Goal: Register for event/course

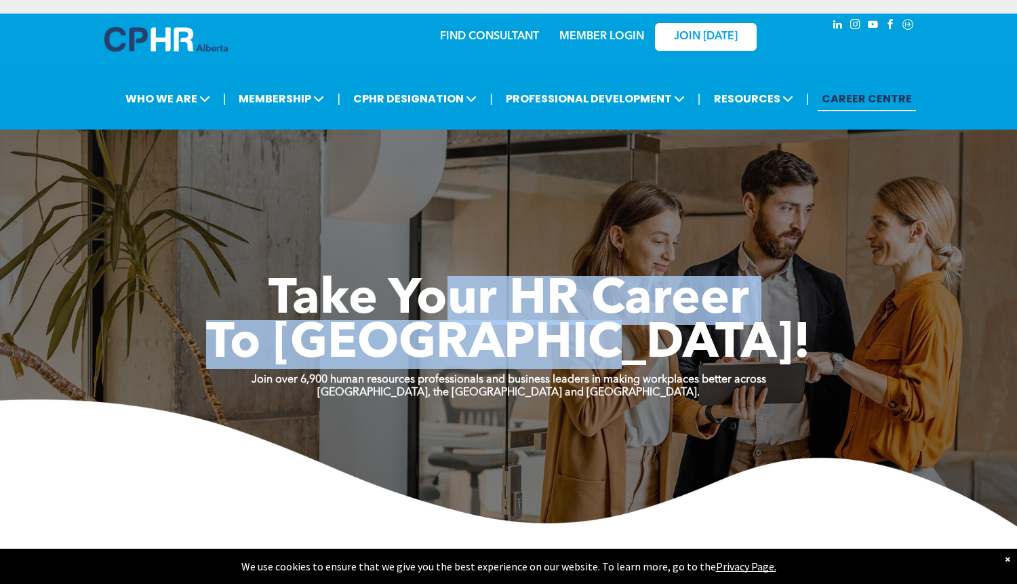
drag, startPoint x: 557, startPoint y: 298, endPoint x: 687, endPoint y: 302, distance: 129.6
click at [687, 302] on div "Take Your HR Career To New Heights!" at bounding box center [509, 323] width 814 height 88
click at [688, 320] on span "To New Heights!" at bounding box center [508, 344] width 605 height 49
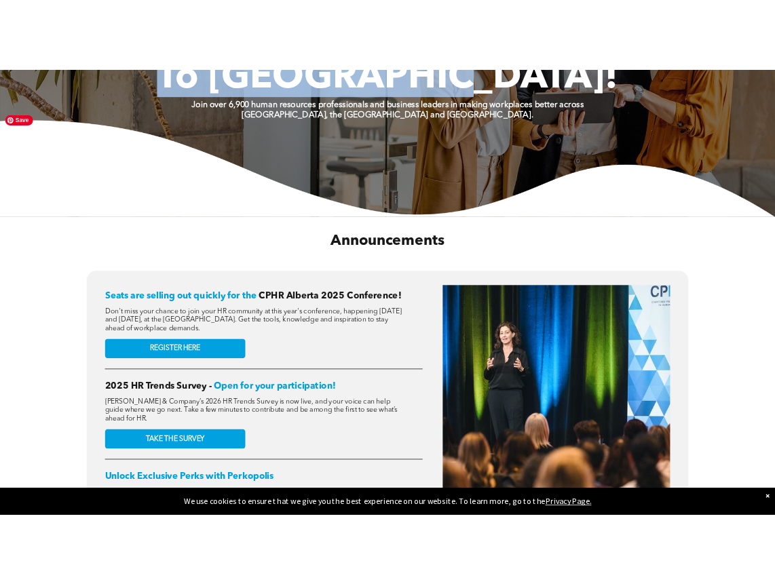
scroll to position [339, 0]
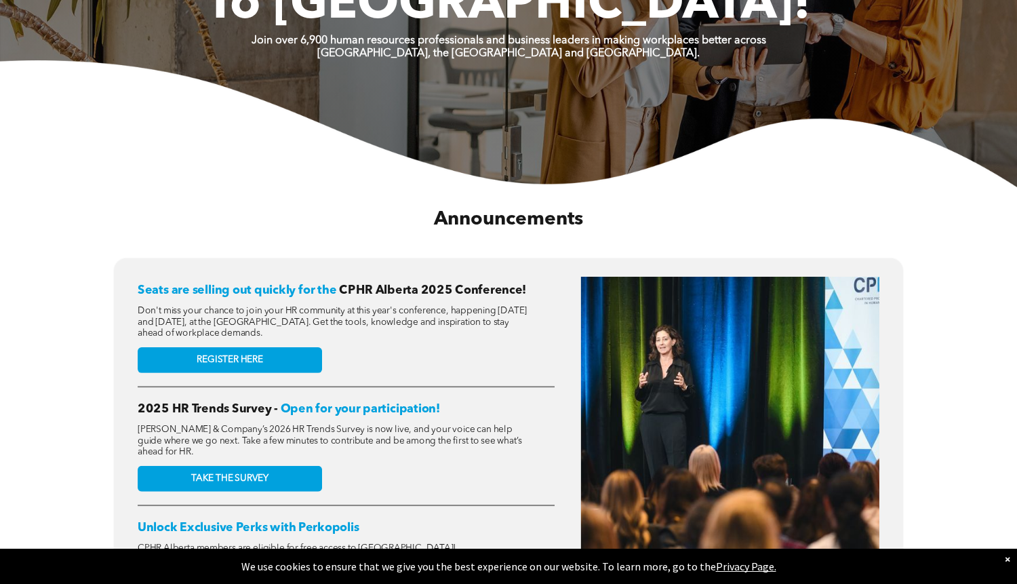
click at [349, 310] on span "Don't miss your chance to join your HR community at this year's conference, hap…" at bounding box center [332, 323] width 389 height 32
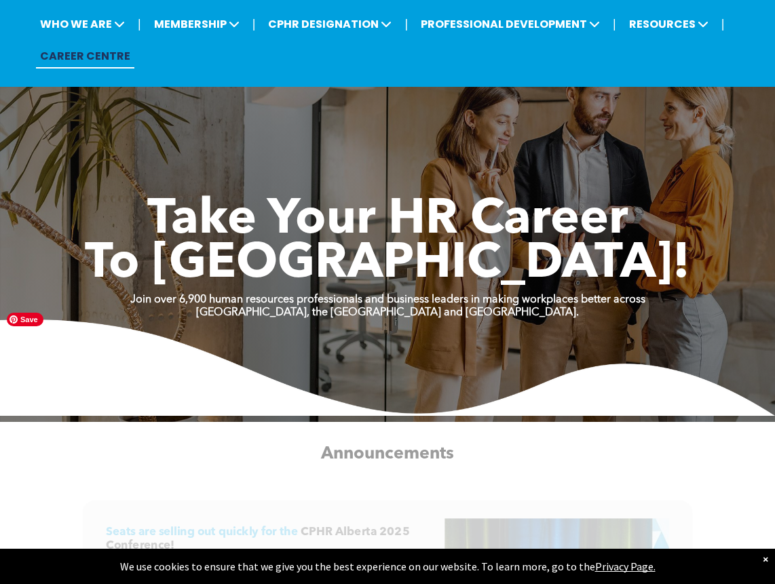
scroll to position [0, 0]
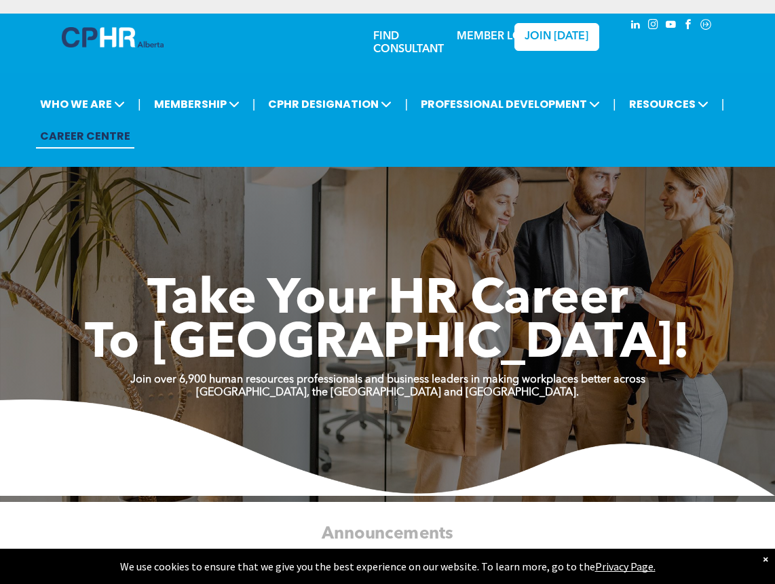
click at [414, 277] on span "Take Your HR Career" at bounding box center [387, 300] width 481 height 49
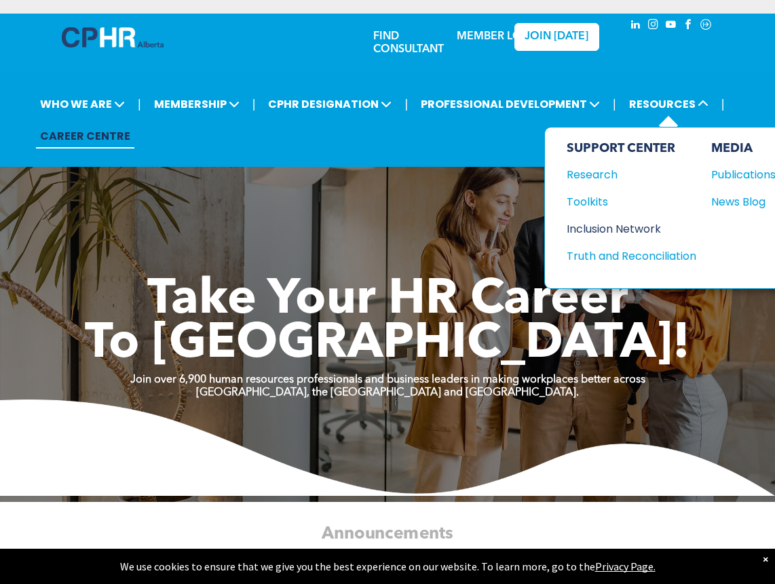
click at [610, 220] on div "Inclusion Network" at bounding box center [624, 228] width 117 height 17
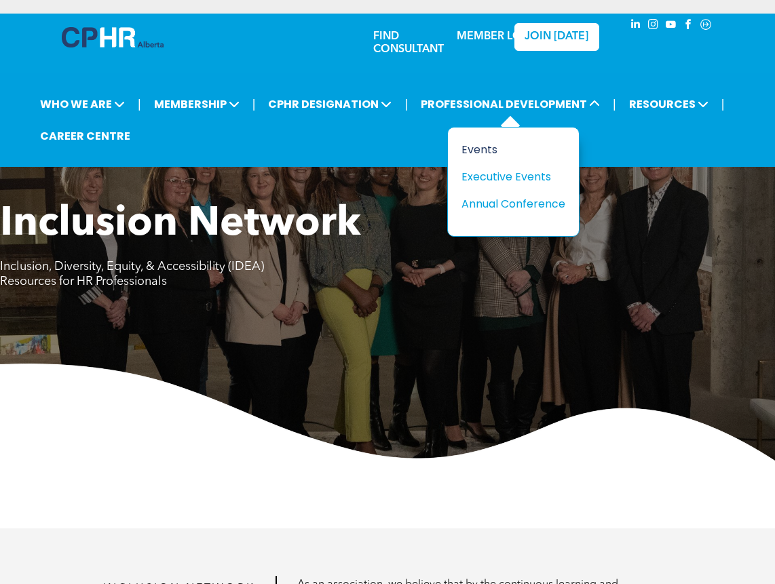
click at [483, 141] on div "Events" at bounding box center [508, 149] width 94 height 17
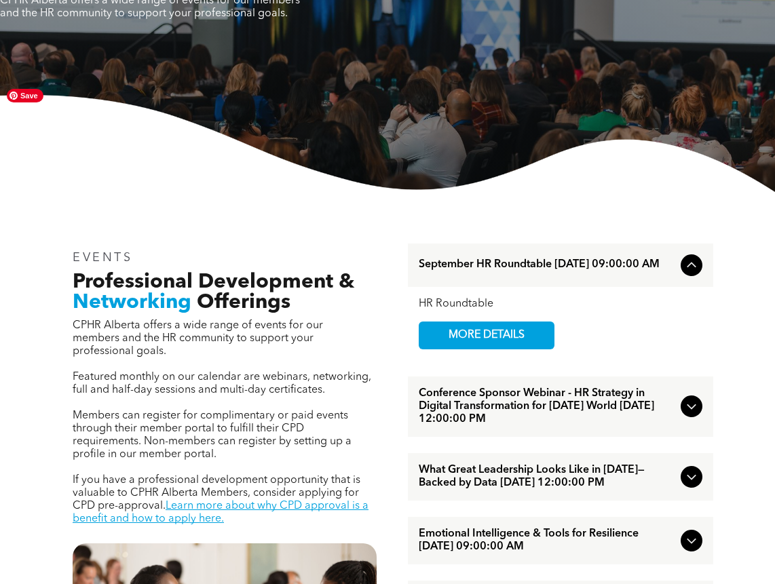
scroll to position [271, 0]
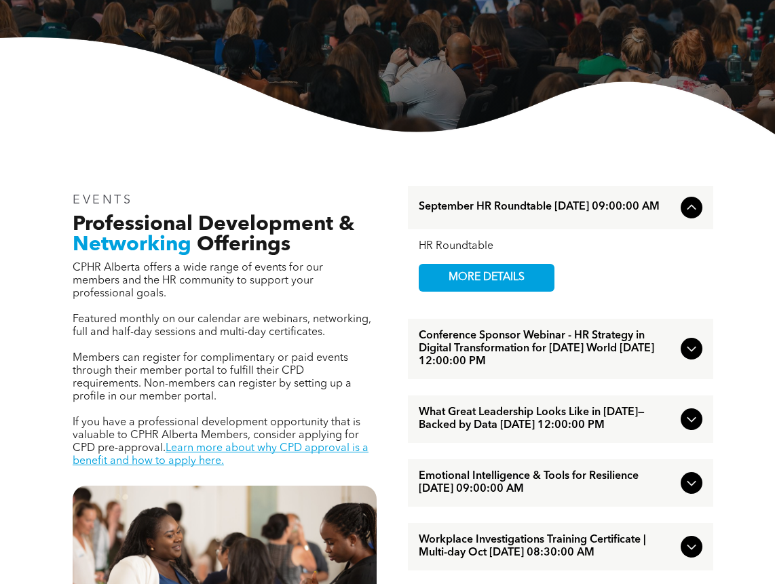
click at [699, 408] on div at bounding box center [691, 419] width 22 height 22
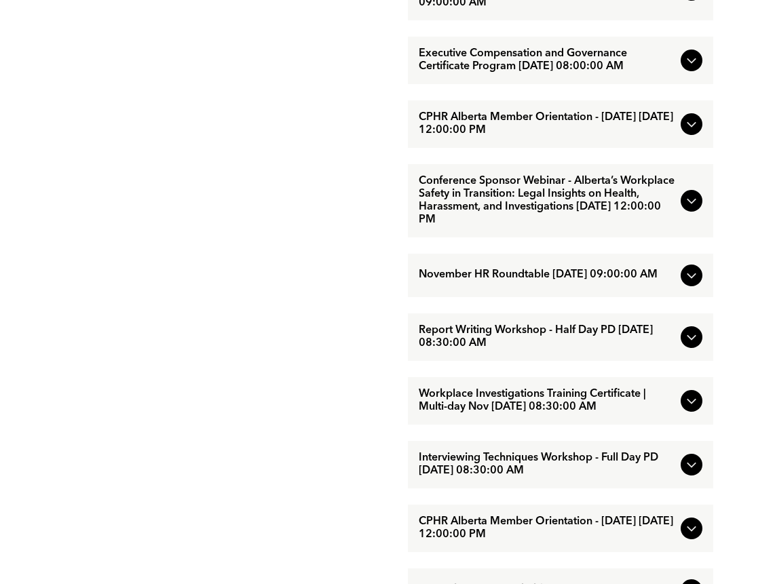
scroll to position [1544, 0]
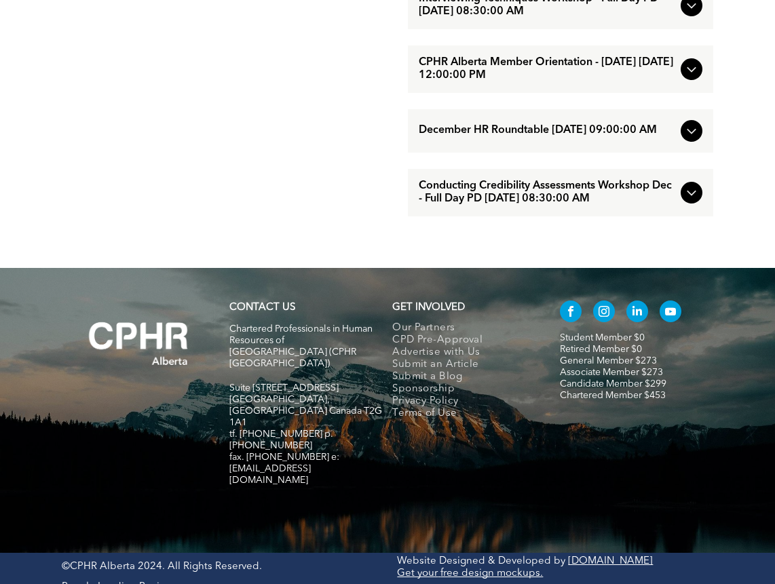
click at [672, 205] on span "Conducting Credibility Assessments Workshop Dec - Full Day PD December/09/2025 …" at bounding box center [546, 193] width 256 height 26
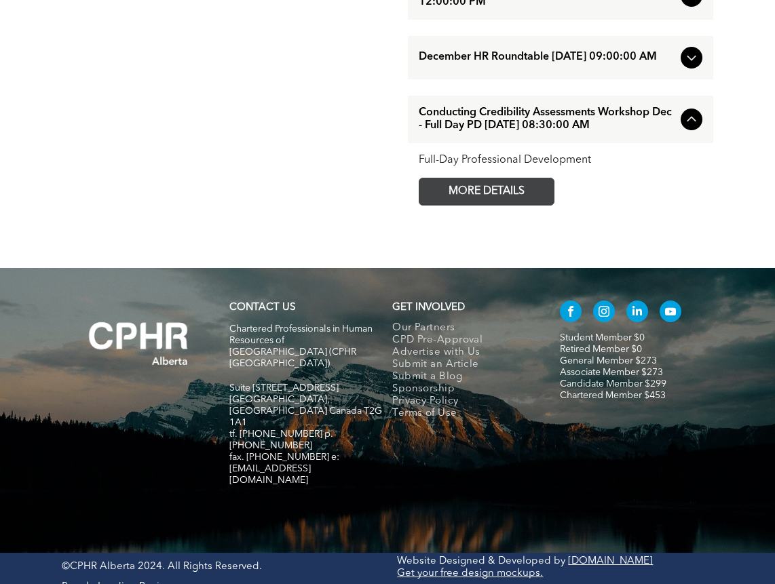
click at [530, 205] on span "MORE DETAILS" at bounding box center [486, 191] width 107 height 26
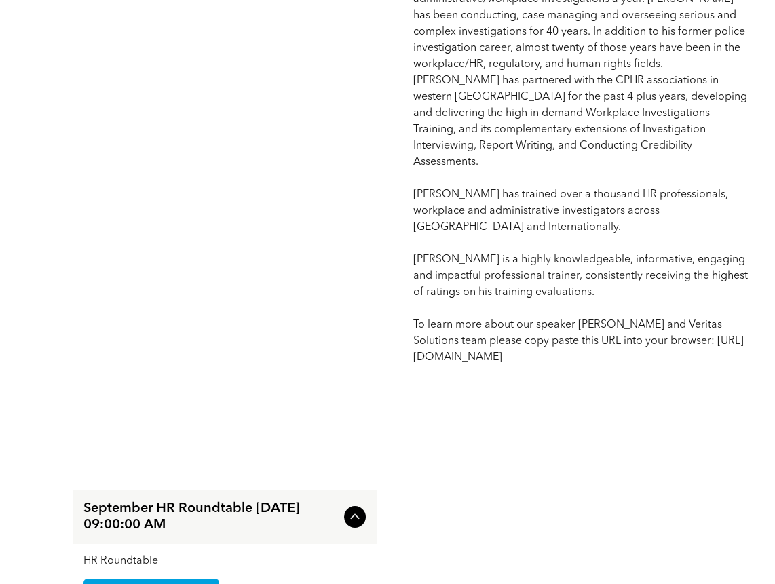
scroll to position [1492, 0]
